Goal: Transaction & Acquisition: Book appointment/travel/reservation

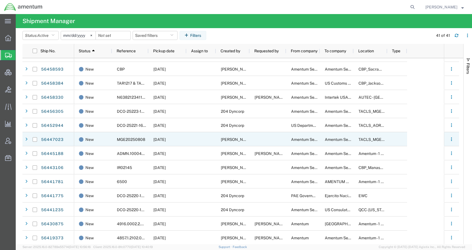
scroll to position [166, 0]
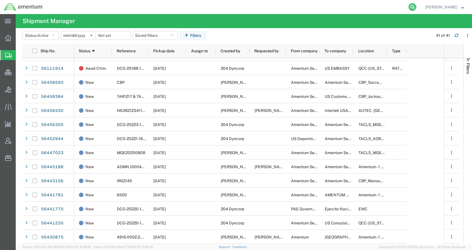
click at [416, 7] on icon at bounding box center [412, 7] width 8 height 8
paste input "56308561"
type input "56308561"
click at [416, 6] on icon at bounding box center [412, 7] width 8 height 8
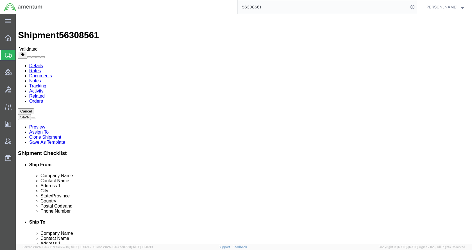
select select
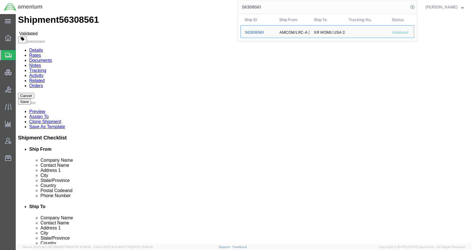
scroll to position [112, 0]
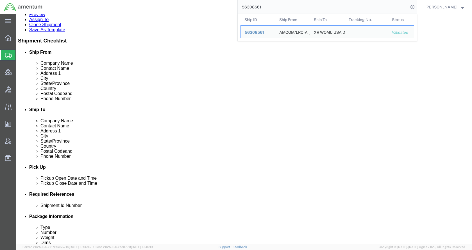
drag, startPoint x: 276, startPoint y: 6, endPoint x: 247, endPoint y: 7, distance: 28.7
click at [247, 7] on form "56308561 Ship ID Ship From Ship To Tracking Nu. Status Ship ID 56308561 Ship Fr…" at bounding box center [327, 7] width 180 height 14
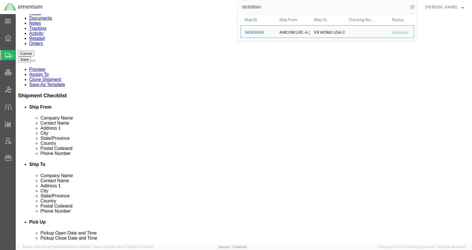
scroll to position [0, 0]
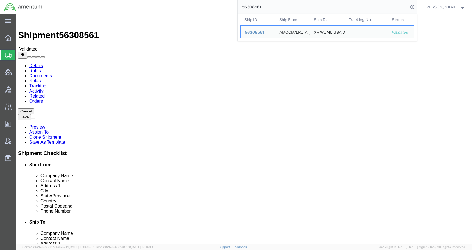
click at [20, 55] on span "Shipments" at bounding box center [17, 54] width 4 height 11
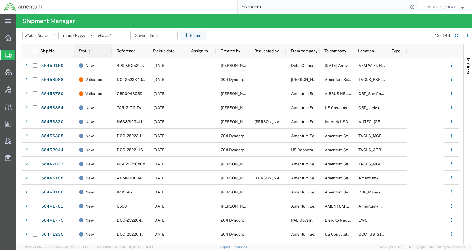
click at [83, 51] on span "Status" at bounding box center [85, 51] width 12 height 4
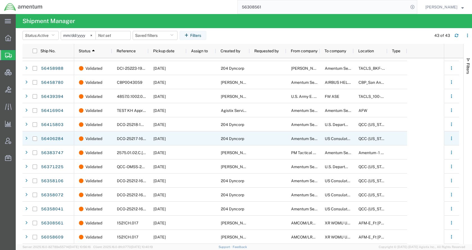
scroll to position [390, 0]
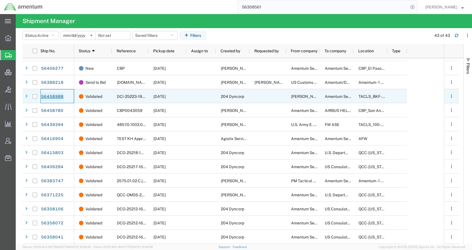
click at [57, 95] on link "56458988" at bounding box center [52, 96] width 23 height 9
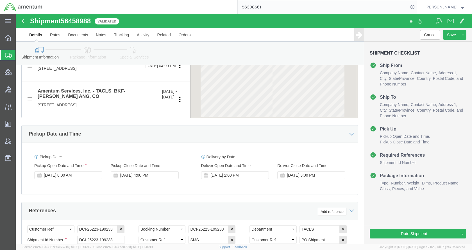
select select
select select "42741"
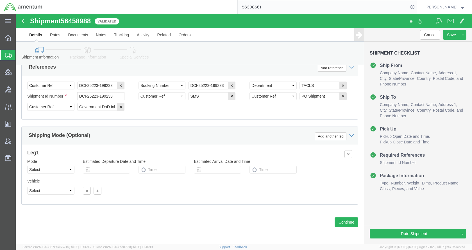
scroll to position [379, 0]
click link "Package Information"
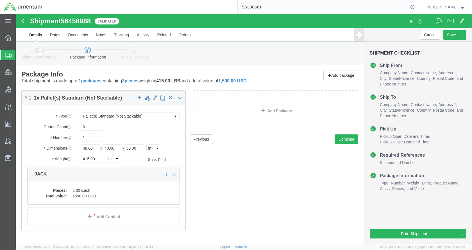
click icon
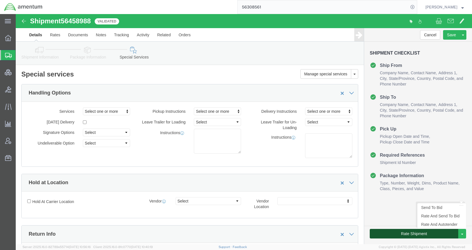
click button "Rate Shipment"
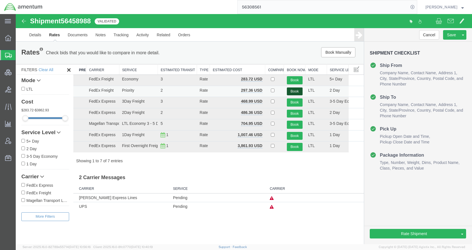
click at [294, 90] on button "Book" at bounding box center [295, 91] width 16 height 8
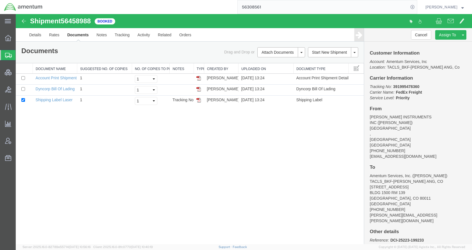
click at [20, 53] on span "Shipments" at bounding box center [17, 54] width 4 height 11
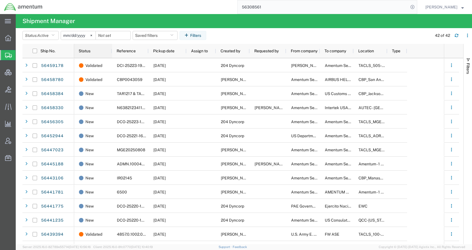
click at [88, 51] on span "Status" at bounding box center [85, 51] width 12 height 4
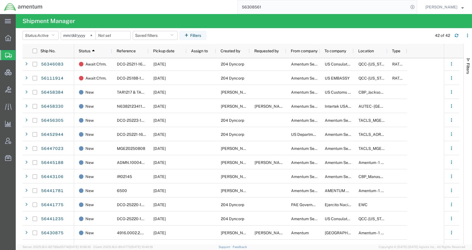
scroll to position [281, 0]
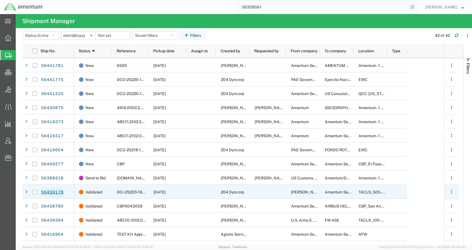
click at [62, 192] on link "56459178" at bounding box center [52, 192] width 23 height 9
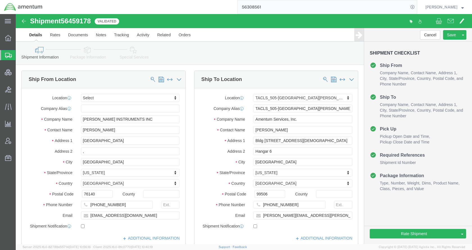
select select
select select "42688"
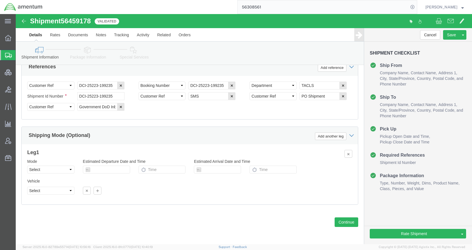
scroll to position [379, 0]
click icon
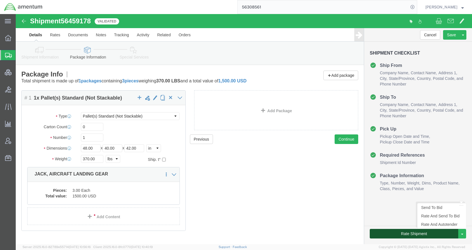
click button "Rate Shipment"
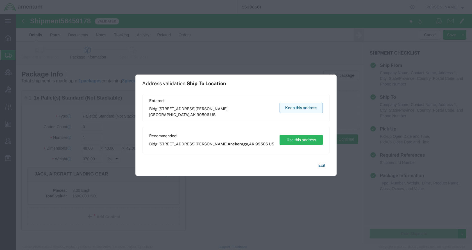
click at [303, 111] on button "Keep this address" at bounding box center [300, 108] width 43 height 10
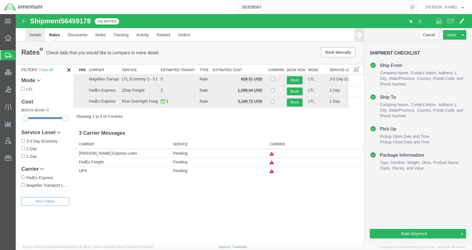
click at [38, 33] on link "Details" at bounding box center [35, 34] width 20 height 13
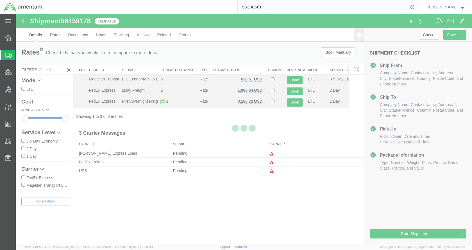
select select "42688"
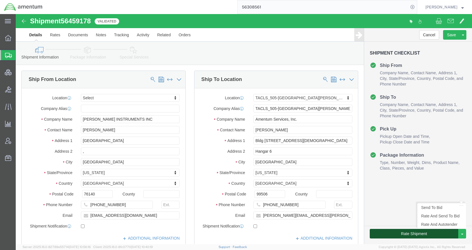
click button "Rate Shipment"
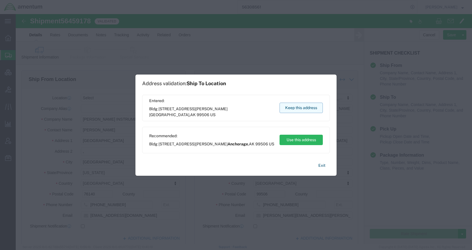
click at [293, 109] on button "Keep this address" at bounding box center [300, 108] width 43 height 10
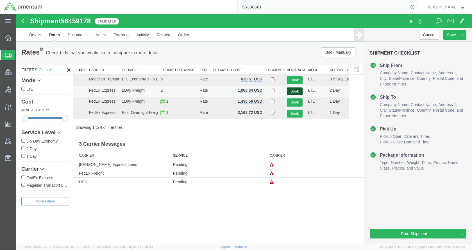
click at [291, 89] on button "Book" at bounding box center [295, 91] width 16 height 8
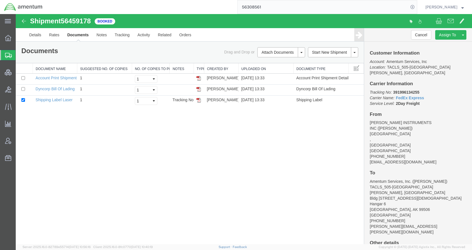
click at [184, 172] on div "Shipment 56459178 3 of 3 Booked Details Rates Documents Notes Tracking Activity…" at bounding box center [244, 129] width 456 height 230
click at [20, 56] on span "Shipments" at bounding box center [17, 54] width 4 height 11
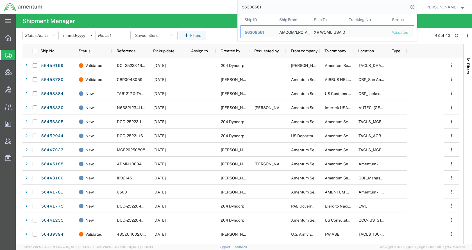
drag, startPoint x: 282, startPoint y: 8, endPoint x: 239, endPoint y: 10, distance: 43.0
click at [239, 10] on div "56308561 Ship ID Ship From Ship To Tracking Nu. Status Ship ID 56308561 Ship Fr…" at bounding box center [232, 7] width 370 height 14
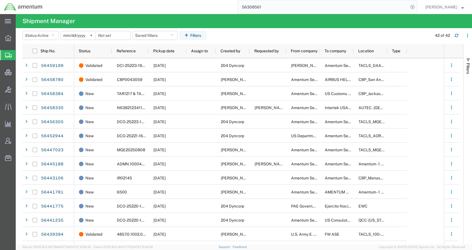
paste input "458384"
type input "56458384"
click at [416, 6] on icon at bounding box center [412, 7] width 8 height 8
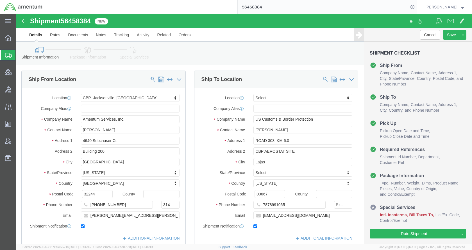
select select "49917"
select select
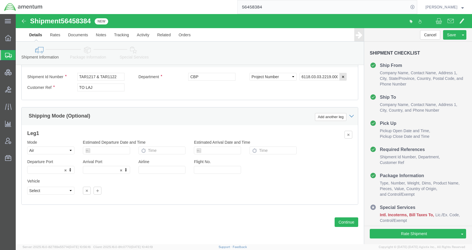
scroll to position [383, 0]
click icon
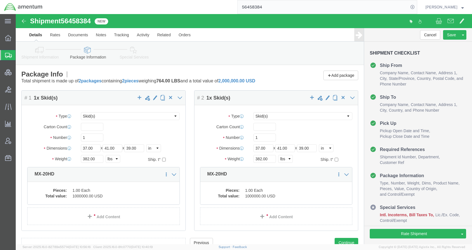
click icon
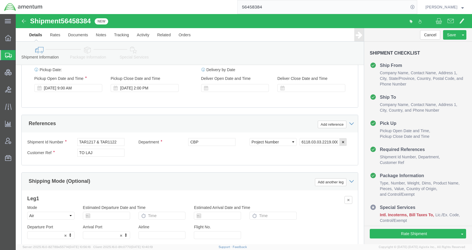
scroll to position [383, 0]
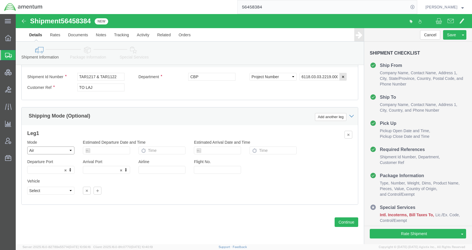
click select "Select Air Less than Truckload Multi-Leg Ocean Freight Rail Small Parcel Truckl…"
select select
click select "Select Air Less than Truckload Multi-Leg Ocean Freight Rail Small Parcel Truckl…"
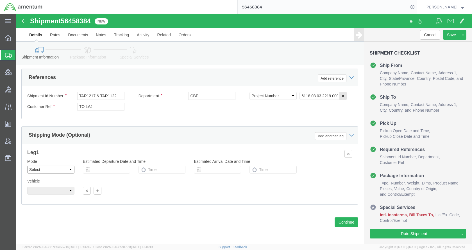
scroll to position [364, 0]
click icon
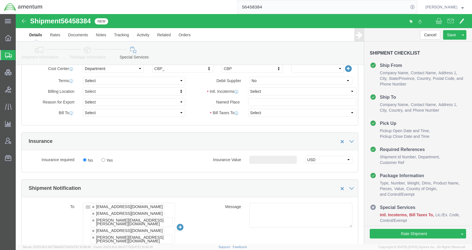
scroll to position [275, 0]
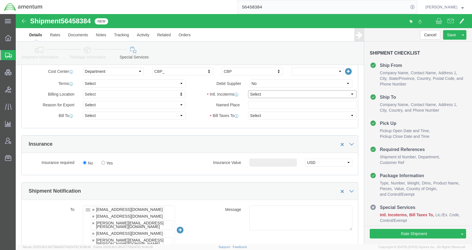
click select "Select Carriage Insurance Paid Carriage Paid To Cost and Freight Cost Insurance…"
select select "DDP"
click select "Select Carriage Insurance Paid Carriage Paid To Cost and Freight Cost Insurance…"
click button "Save"
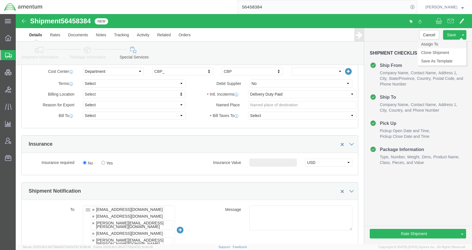
click link "Assign To"
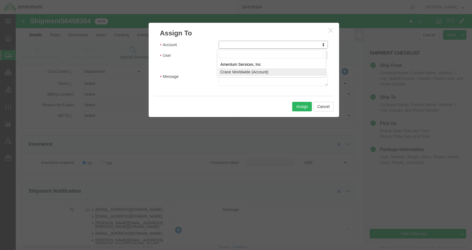
select select "107"
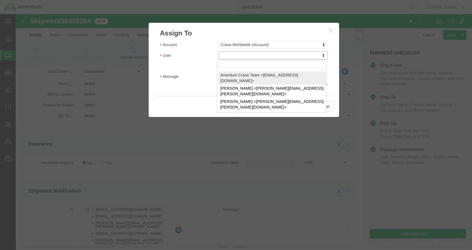
select select "134905"
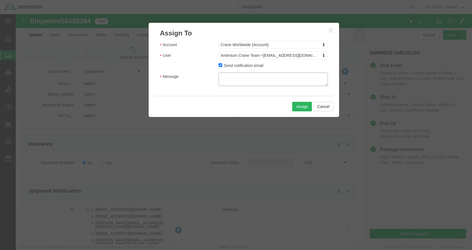
click textarea "Message"
type textarea "Please provide an EEI filing for this shipment moving via FedEx. Thank you."
click button "Assign"
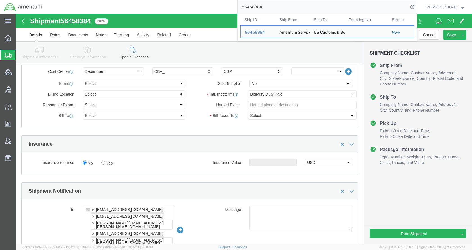
drag, startPoint x: 294, startPoint y: 10, endPoint x: 239, endPoint y: 8, distance: 54.8
click at [239, 8] on div "56458384 Ship ID Ship From Ship To Tracking Nu. Status Ship ID 56458384 Ship Fr…" at bounding box center [232, 7] width 370 height 14
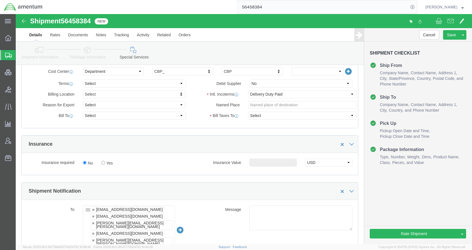
paste input "DCI-25223-199233"
type input "DCI-25223-199233"
click at [416, 6] on icon at bounding box center [412, 7] width 8 height 8
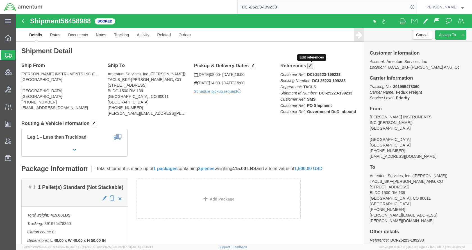
click button "button"
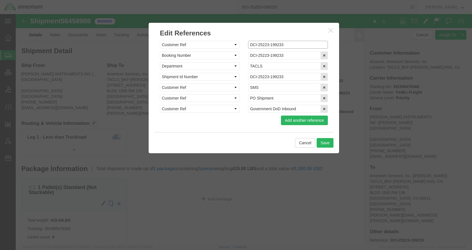
click input "DCI-25223-199233"
type input "cDCI-25223-199233"
click input "DCI-25223-199233"
type input "cDCI-25223-199233"
click input "DCI-25223-199233"
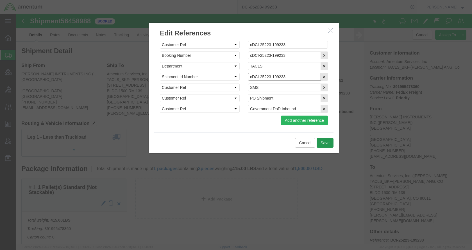
type input "cDCI-25223-199233"
click button "Save"
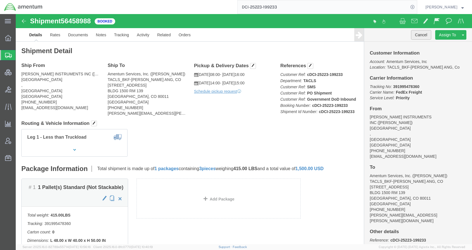
click button "Cancel"
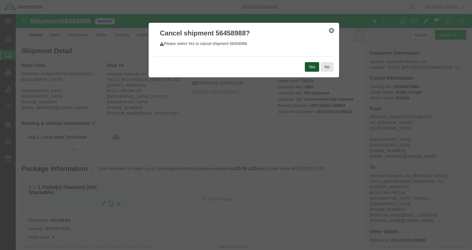
click button "Yes"
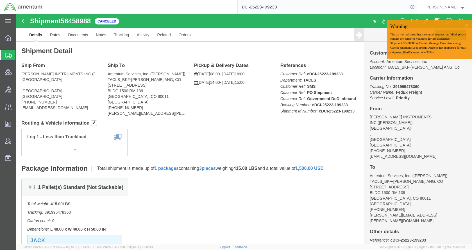
click div
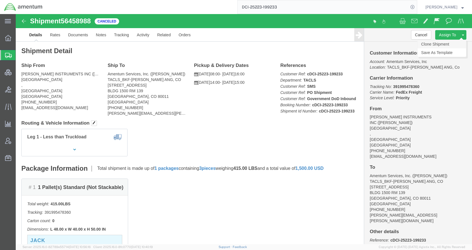
click link "Clone Shipment"
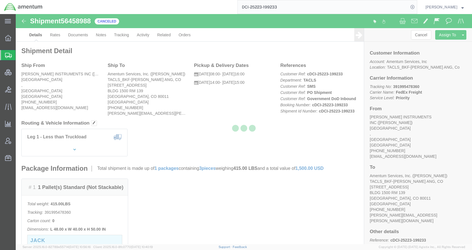
select select "42741"
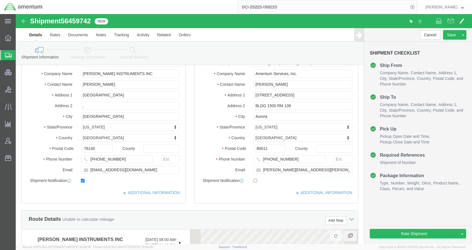
scroll to position [281, 0]
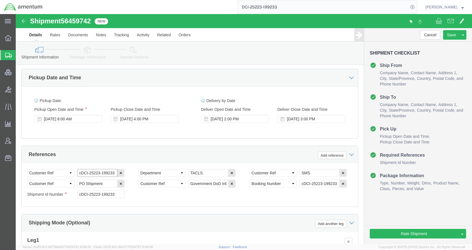
click input "cDCI-25223-199233"
type input "DCI-25223-199233"
click input "cDCI-25223-199233"
type input "DCI-25223-199233"
click input "cDCI-25223-199233"
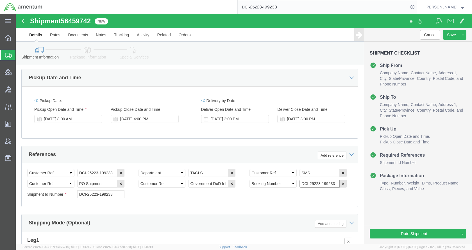
type input "DCI-25223-199233"
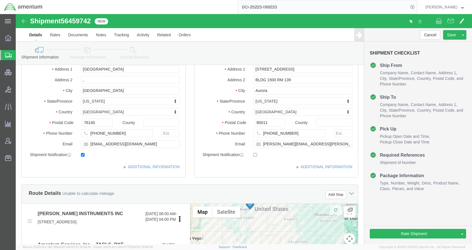
scroll to position [112, 0]
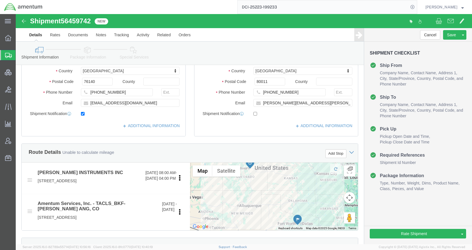
click icon
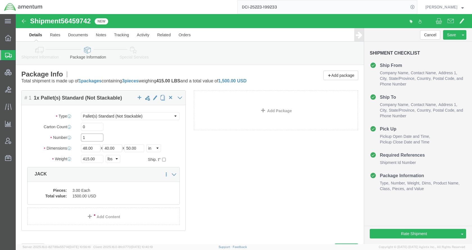
drag, startPoint x: 72, startPoint y: 125, endPoint x: 56, endPoint y: 125, distance: 16.3
click div "Number 1"
type input "3"
click div "Package Content # 1 1 x Pallet(s) Standard (Not Stackable) Package Type Select …"
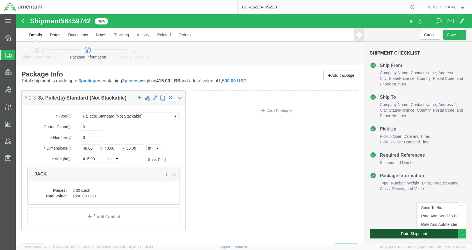
click button "Rate Shipment"
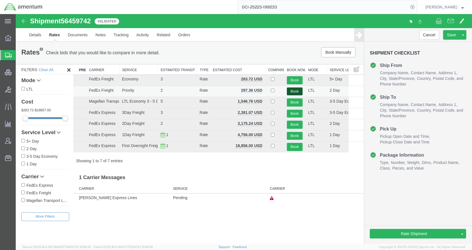
click at [295, 90] on button "Book" at bounding box center [295, 91] width 16 height 8
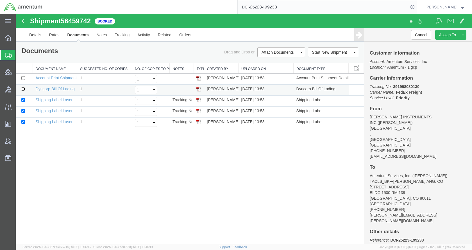
click at [22, 88] on input "checkbox" at bounding box center [23, 89] width 4 height 4
checkbox input "true"
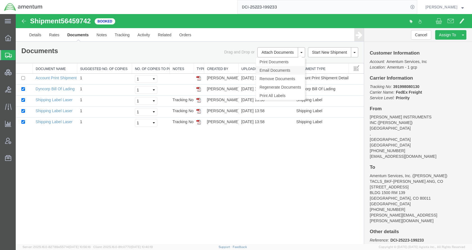
click at [276, 70] on link "Email Documents" at bounding box center [280, 70] width 49 height 8
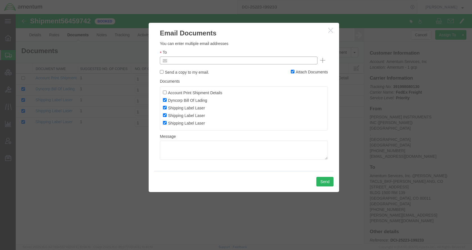
click at [226, 63] on input "text" at bounding box center [201, 60] width 66 height 7
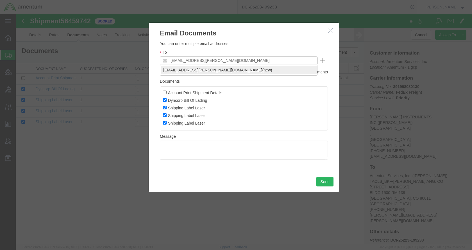
type input "kent.gilman@amentum.com"
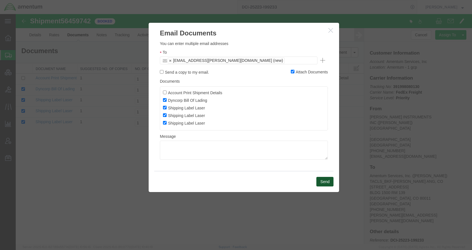
click at [321, 181] on button "Send" at bounding box center [324, 182] width 17 height 10
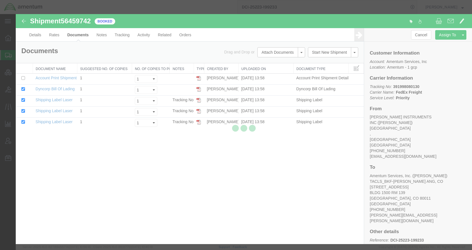
checkbox input "false"
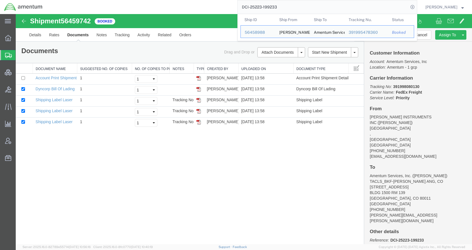
drag, startPoint x: 301, startPoint y: 4, endPoint x: 242, endPoint y: 8, distance: 59.1
click at [242, 8] on div "DCI-25223-199233 Ship ID Ship From Ship To Tracking Nu. Status Ship ID 56458988…" at bounding box center [232, 7] width 370 height 14
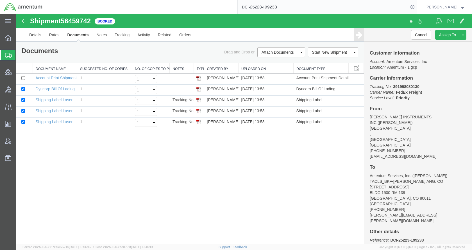
paste input "56458384"
type input "56458384"
click at [416, 6] on icon at bounding box center [412, 7] width 8 height 8
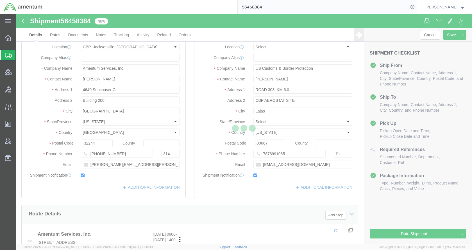
select select "49917"
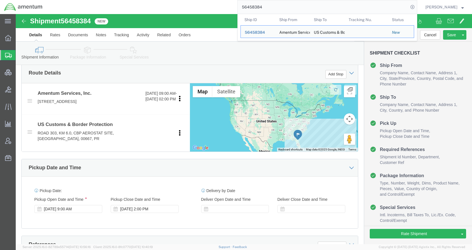
scroll to position [56, 0]
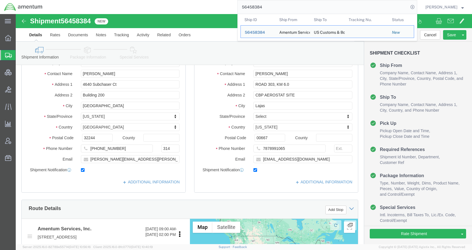
click icon
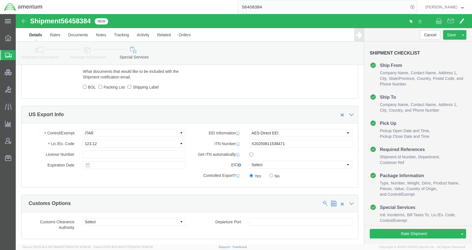
scroll to position [477, 0]
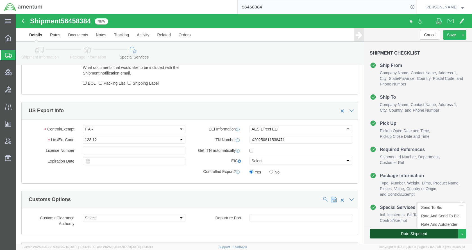
click button "Rate Shipment"
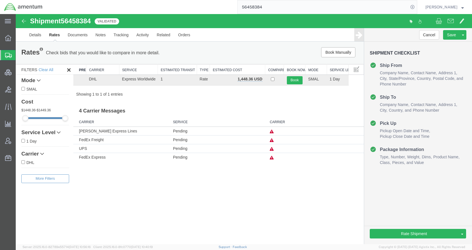
click at [274, 138] on icon at bounding box center [272, 140] width 4 height 4
click at [40, 35] on link "Details" at bounding box center [35, 34] width 20 height 13
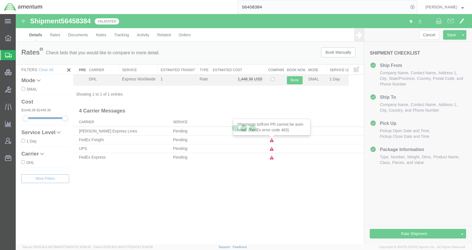
select select "49917"
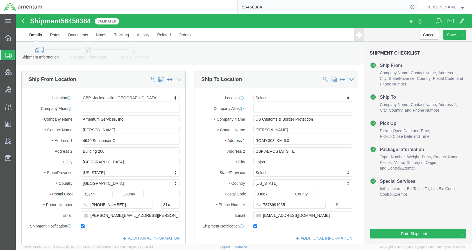
click icon
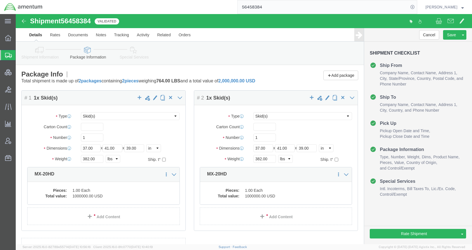
click icon
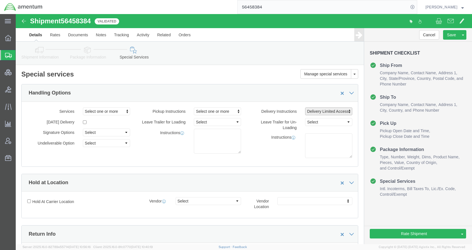
click span "Delivery Limited Access"
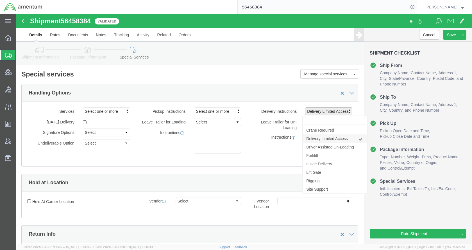
click link "Delivery Limited Access"
select select
click button "Rate Shipment"
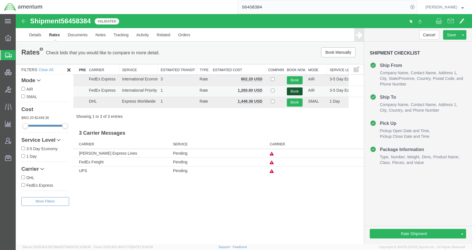
click at [294, 91] on button "Book" at bounding box center [295, 91] width 16 height 8
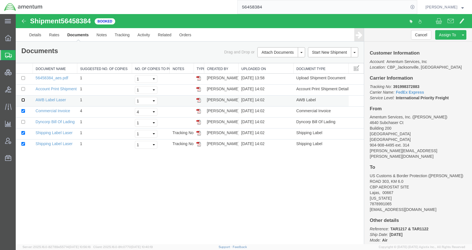
click at [23, 100] on input "checkbox" at bounding box center [23, 100] width 4 height 4
checkbox input "true"
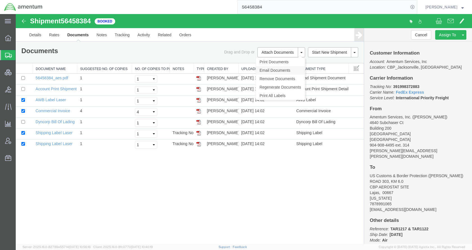
click at [274, 70] on link "Email Documents" at bounding box center [280, 70] width 49 height 8
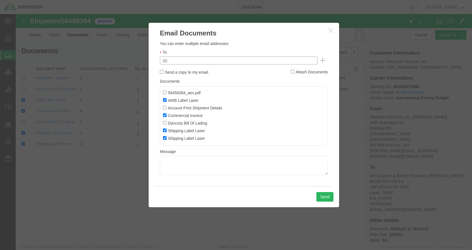
click at [224, 62] on input "text" at bounding box center [201, 60] width 66 height 7
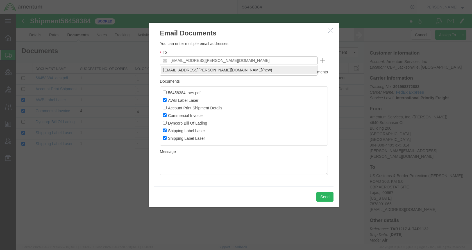
type input "kent.gilman@amentum.com"
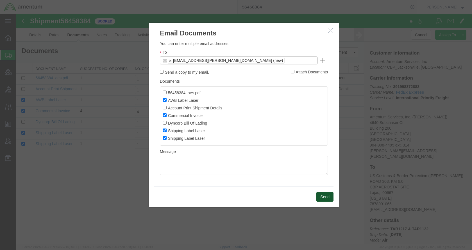
click at [324, 197] on button "Send" at bounding box center [324, 197] width 17 height 10
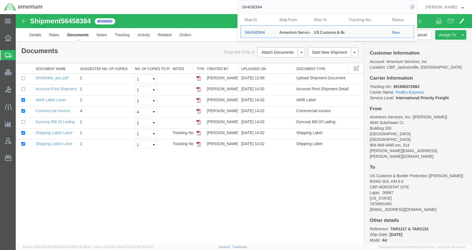
drag, startPoint x: 288, startPoint y: 8, endPoint x: 243, endPoint y: 8, distance: 45.2
click at [243, 8] on div "56458384 Ship ID Ship From Ship To Tracking Nu. Status Ship ID 56458384 Ship Fr…" at bounding box center [232, 7] width 370 height 14
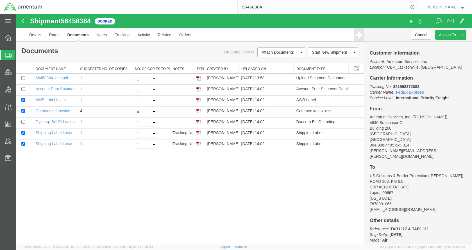
paste input "DCI-25223-199243"
type input "DCI-25223-199243"
click at [416, 8] on icon at bounding box center [412, 7] width 8 height 8
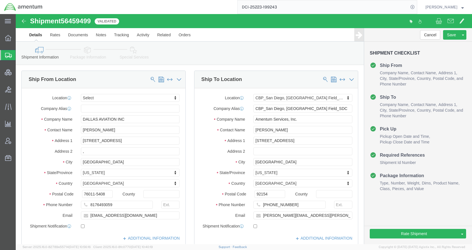
select select "49947"
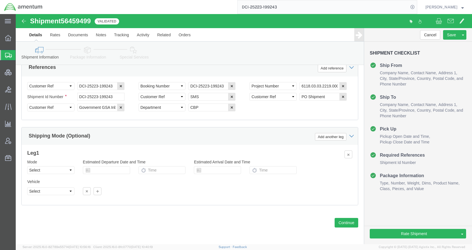
scroll to position [374, 0]
click icon
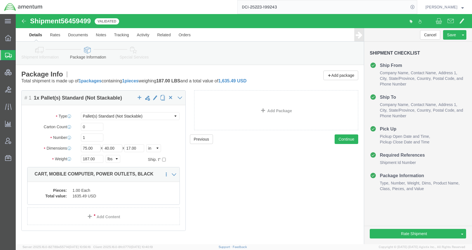
click icon
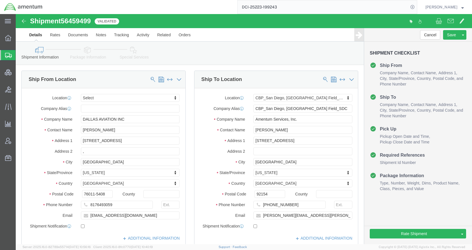
drag, startPoint x: 119, startPoint y: 38, endPoint x: 176, endPoint y: 80, distance: 70.8
click icon
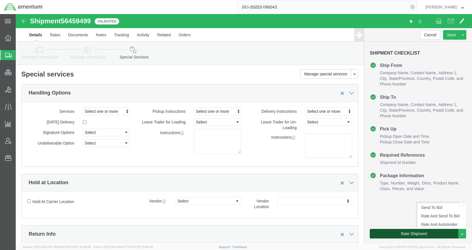
click button "Rate Shipment"
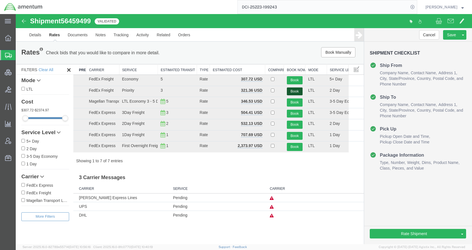
click at [292, 91] on button "Book" at bounding box center [295, 91] width 16 height 8
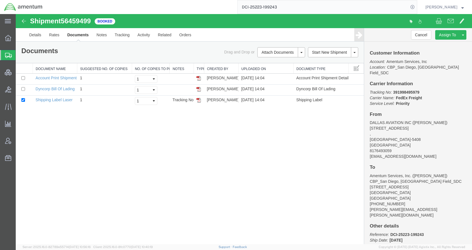
click at [20, 57] on span "Shipments" at bounding box center [17, 54] width 4 height 11
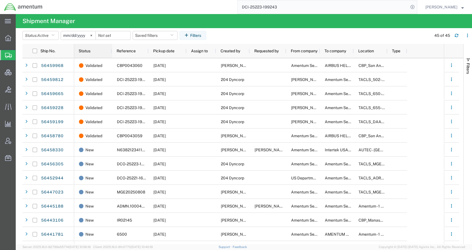
click at [87, 50] on span "Status" at bounding box center [85, 51] width 12 height 4
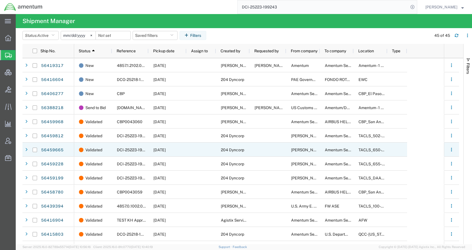
scroll to position [337, 0]
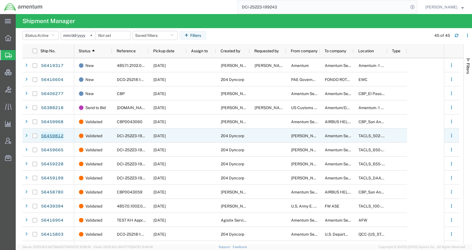
click at [60, 135] on link "56459812" at bounding box center [52, 135] width 23 height 9
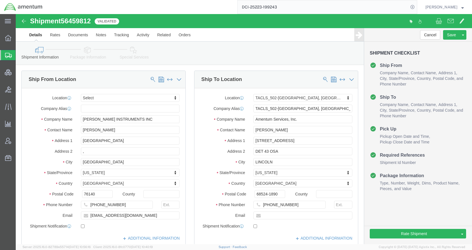
select select
select select "42686"
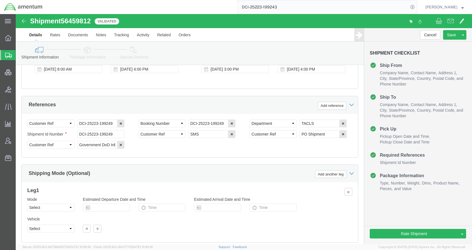
scroll to position [379, 0]
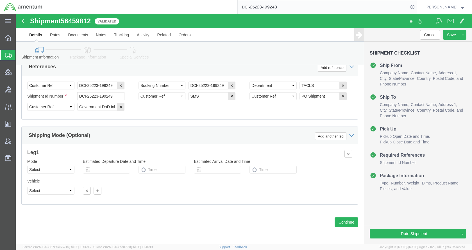
click link "Package Information"
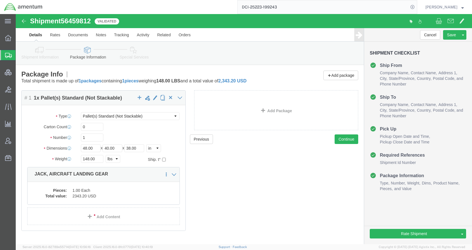
click icon
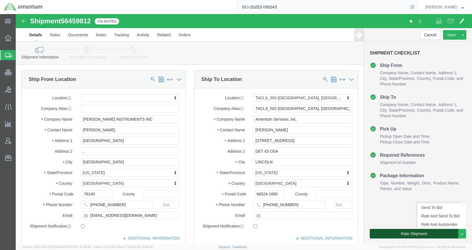
click button "Rate Shipment"
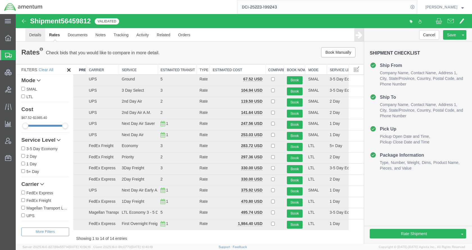
click at [40, 34] on link "Details" at bounding box center [35, 34] width 20 height 13
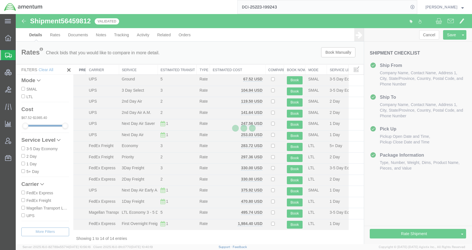
select select "42686"
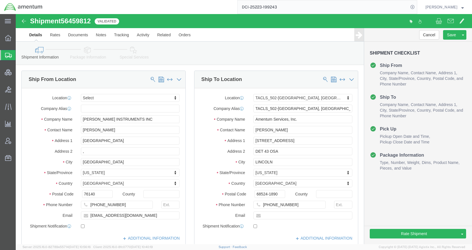
click icon
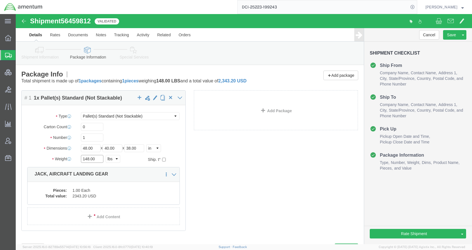
click input "148.00"
type input "151.00"
click button "Rate Shipment"
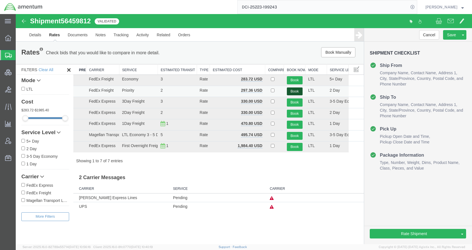
click at [296, 90] on button "Book" at bounding box center [295, 91] width 16 height 8
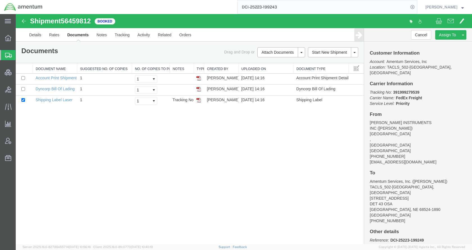
click at [20, 55] on span "Shipments" at bounding box center [17, 54] width 4 height 11
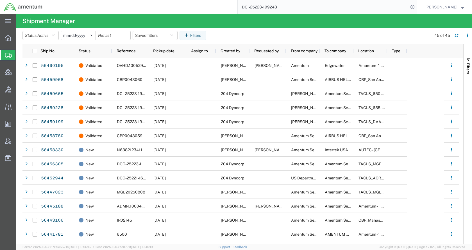
click at [86, 52] on span "Status" at bounding box center [85, 51] width 12 height 4
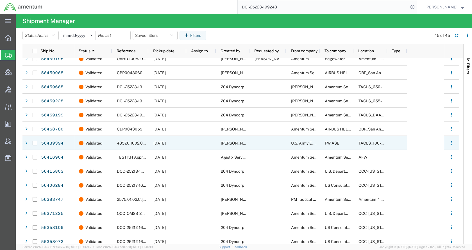
scroll to position [390, 0]
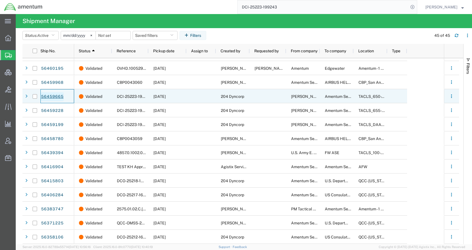
click at [47, 97] on link "56459665" at bounding box center [52, 96] width 23 height 9
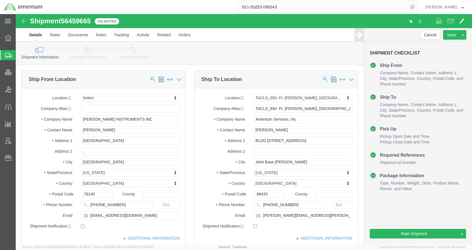
scroll to position [7, 0]
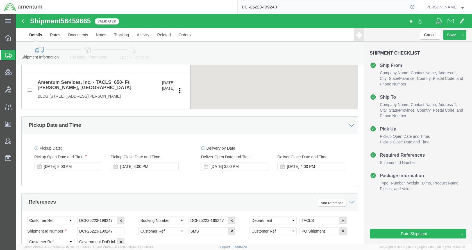
select select
select select "42724"
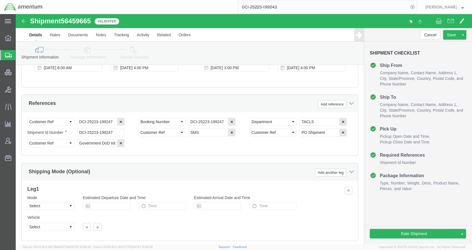
scroll to position [337, 0]
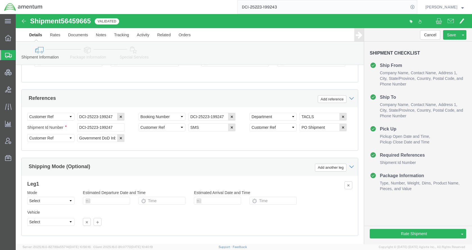
drag, startPoint x: 72, startPoint y: 38, endPoint x: 74, endPoint y: 44, distance: 6.4
click icon
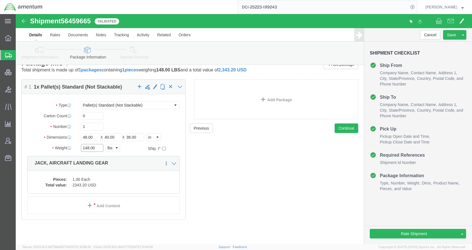
click input "148.00"
type input "151.00"
click button "Rate Shipment"
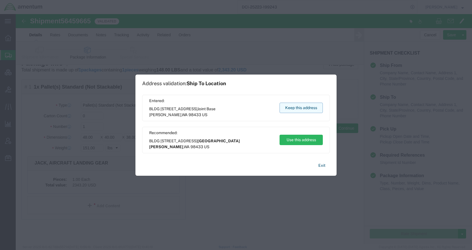
click at [305, 107] on button "Keep this address" at bounding box center [300, 108] width 43 height 10
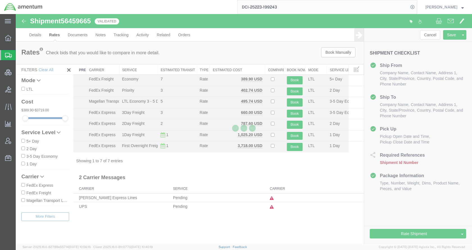
scroll to position [0, 0]
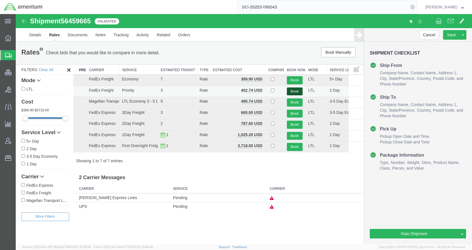
click at [290, 93] on button "Book" at bounding box center [295, 91] width 16 height 8
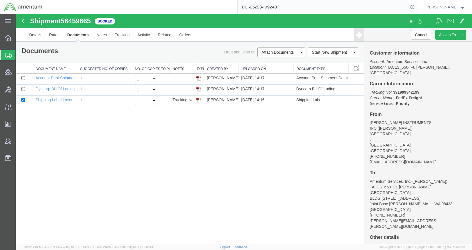
click at [20, 55] on span "Shipments" at bounding box center [17, 54] width 4 height 11
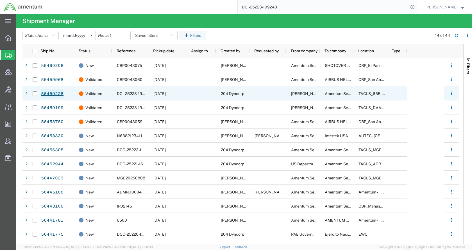
click at [53, 93] on link "56459228" at bounding box center [52, 93] width 23 height 9
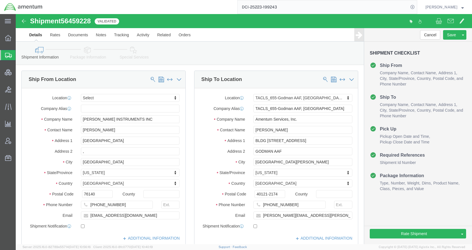
click icon
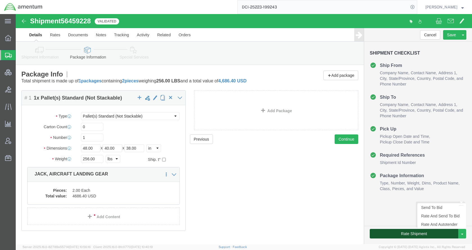
click button "Rate Shipment"
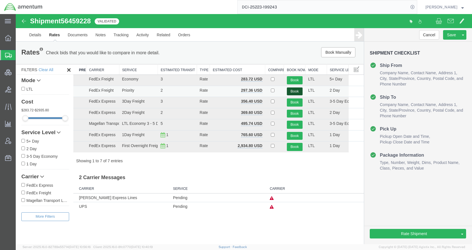
click at [295, 89] on button "Book" at bounding box center [295, 91] width 16 height 8
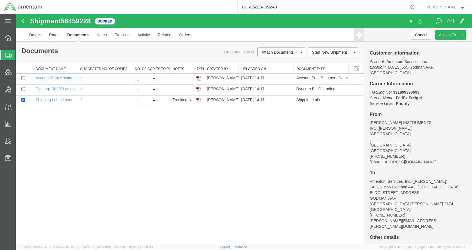
click at [20, 54] on span "Shipments" at bounding box center [17, 54] width 4 height 11
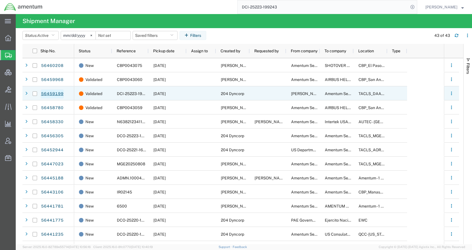
click at [56, 93] on link "56459199" at bounding box center [52, 93] width 23 height 9
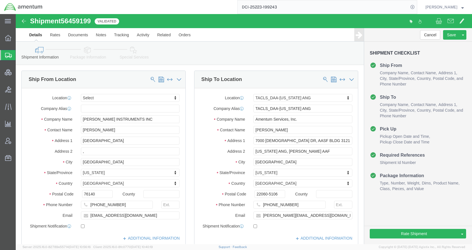
select select
select select "42744"
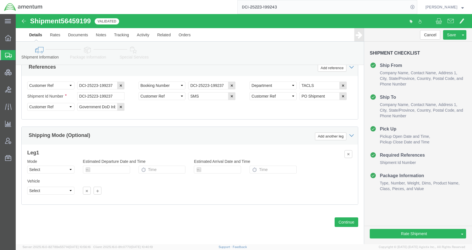
scroll to position [385, 0]
click icon
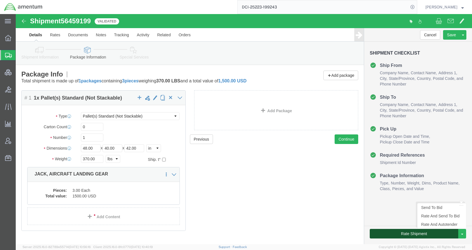
click button "Rate Shipment"
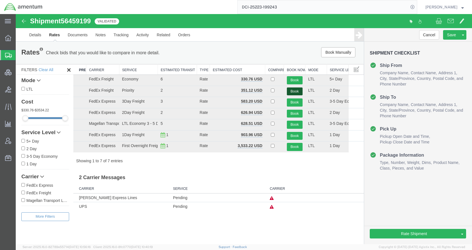
click at [288, 90] on button "Book" at bounding box center [295, 91] width 16 height 8
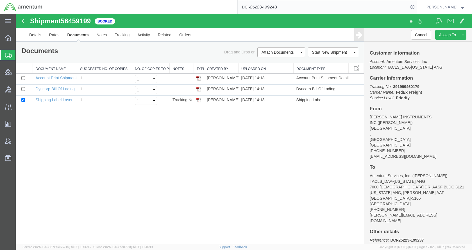
click at [20, 56] on span "Shipments" at bounding box center [17, 54] width 4 height 11
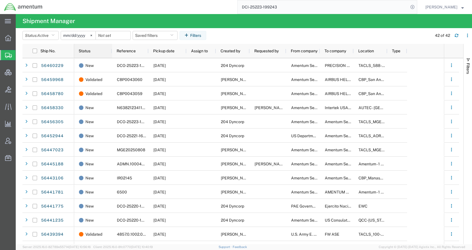
click at [81, 51] on span "Status" at bounding box center [85, 51] width 12 height 4
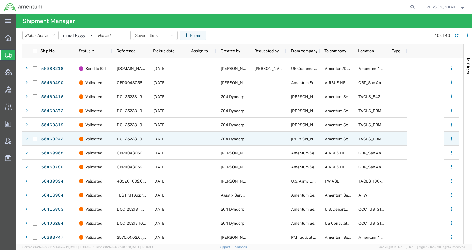
scroll to position [376, 0]
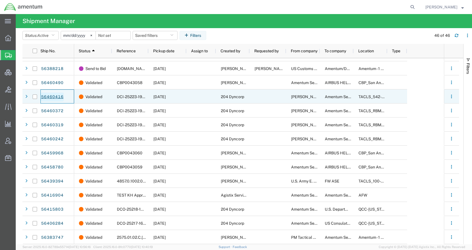
click at [58, 97] on link "56460416" at bounding box center [52, 96] width 23 height 9
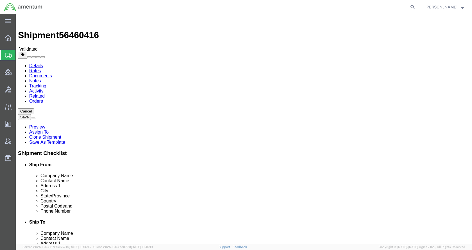
select select
select select "42694"
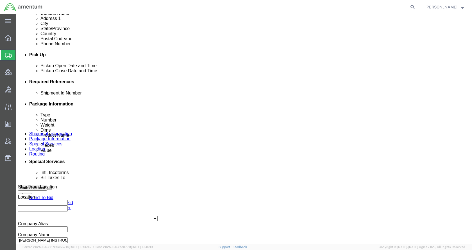
scroll to position [379, 0]
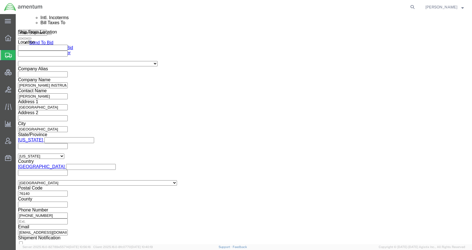
click icon
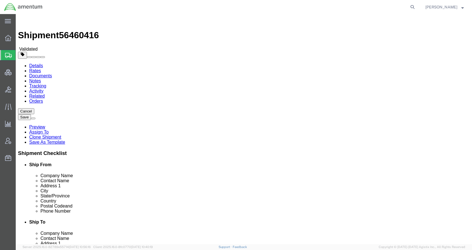
click input "148.00"
type input "151.00"
click button "Rate Shipment"
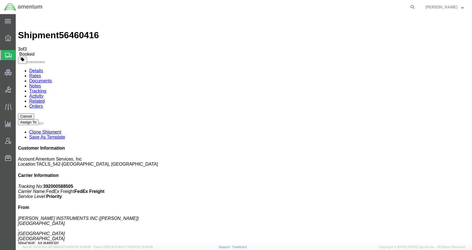
click at [20, 55] on span "Shipments" at bounding box center [17, 54] width 4 height 11
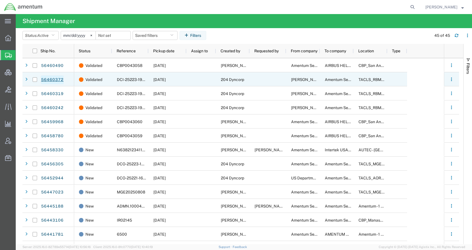
click at [58, 80] on link "56460372" at bounding box center [52, 79] width 23 height 9
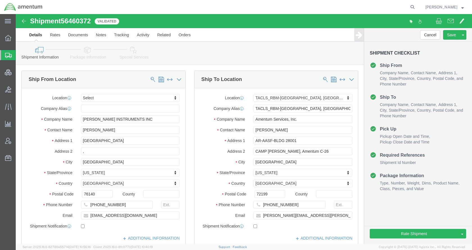
click icon
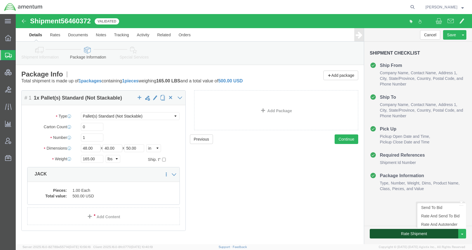
click button "Rate Shipment"
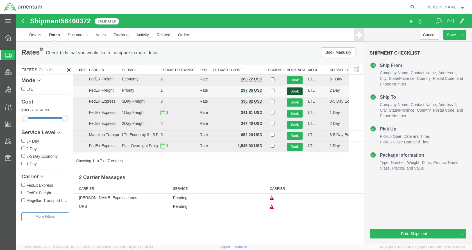
click at [300, 88] on button "Book" at bounding box center [295, 91] width 16 height 8
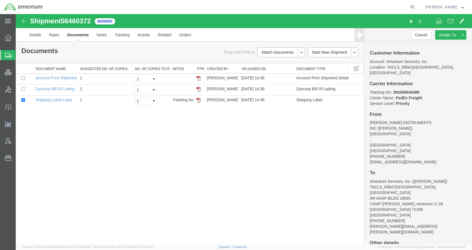
click at [20, 56] on span "Shipments" at bounding box center [17, 54] width 4 height 11
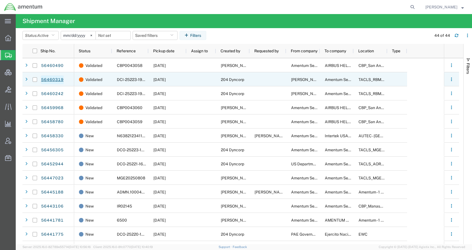
click at [52, 78] on link "56460319" at bounding box center [52, 79] width 23 height 9
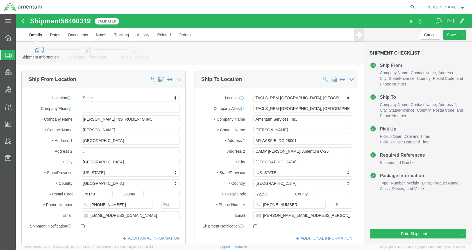
click link "Package Information"
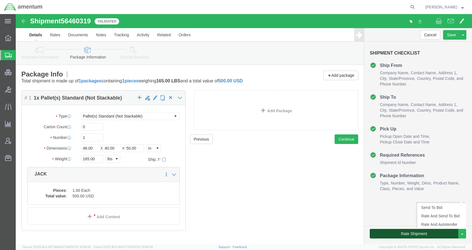
click button "Rate Shipment"
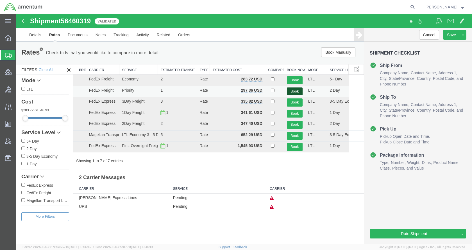
click at [295, 89] on button "Book" at bounding box center [295, 91] width 16 height 8
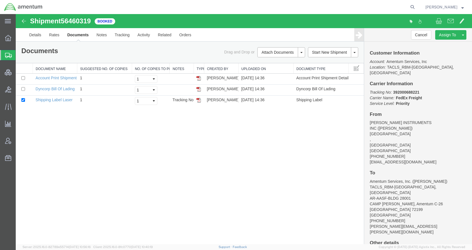
click at [20, 55] on span "Shipments" at bounding box center [17, 54] width 4 height 11
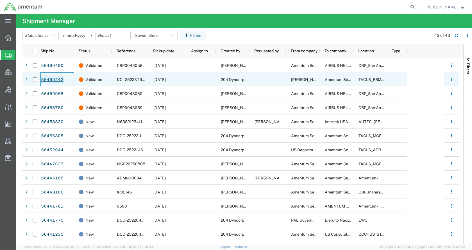
click at [51, 77] on link "56460242" at bounding box center [52, 79] width 23 height 9
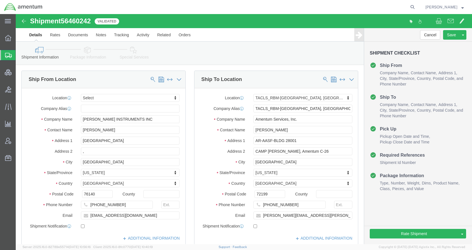
click icon
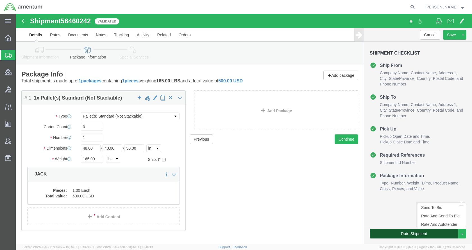
click button "Rate Shipment"
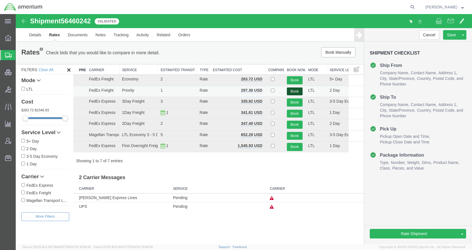
click at [290, 89] on button "Book" at bounding box center [295, 91] width 16 height 8
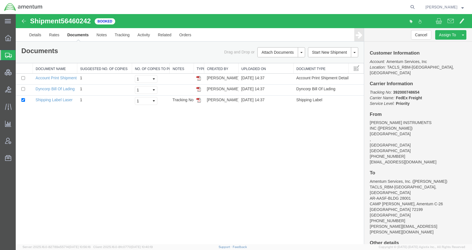
click at [20, 55] on span "Shipments" at bounding box center [17, 54] width 4 height 11
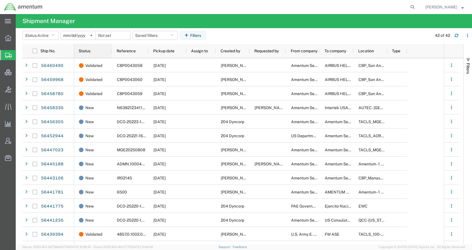
click at [88, 49] on span "Status" at bounding box center [85, 51] width 12 height 4
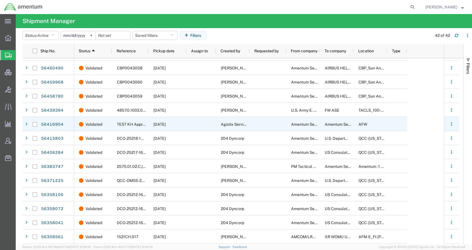
scroll to position [404, 0]
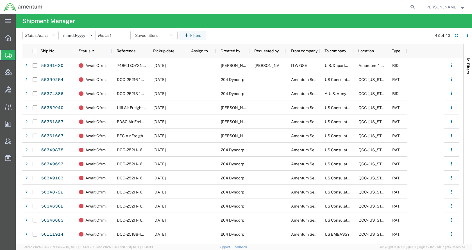
click at [165, 21] on agx-page-header "Shipment Manager" at bounding box center [244, 21] width 456 height 14
